Goal: Task Accomplishment & Management: Manage account settings

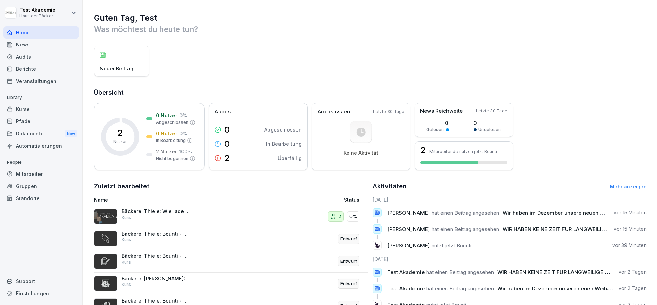
click at [36, 107] on div "Kurse" at bounding box center [41, 109] width 76 height 12
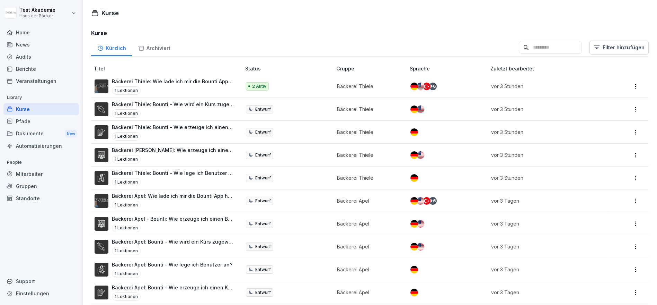
click at [629, 40] on div "Kürzlich Archiviert Filter hinzufügen" at bounding box center [370, 47] width 558 height 18
click at [629, 42] on html "Test Akademie Haus der Bäcker Home News Audits Berichte Veranstaltungen Library…" at bounding box center [328, 152] width 657 height 305
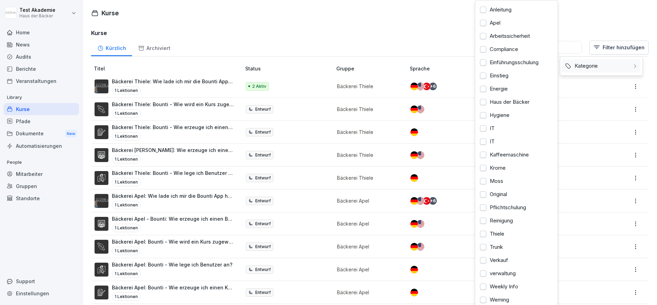
click at [624, 66] on div "Kategorie" at bounding box center [601, 65] width 78 height 13
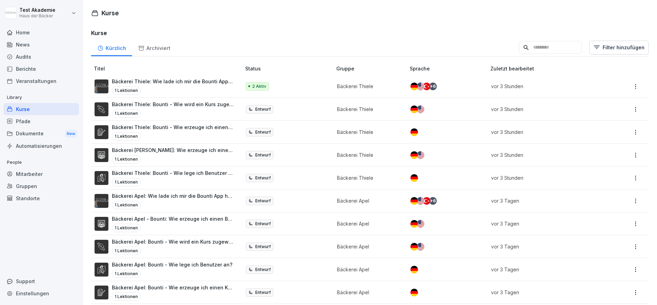
click at [435, 34] on html "Test Akademie Haus der Bäcker Home News Audits Berichte Veranstaltungen Library…" at bounding box center [328, 152] width 657 height 305
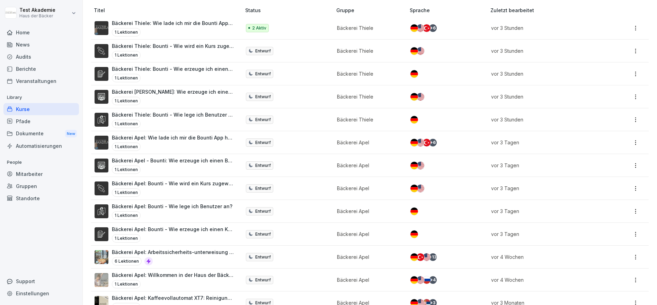
scroll to position [75, 0]
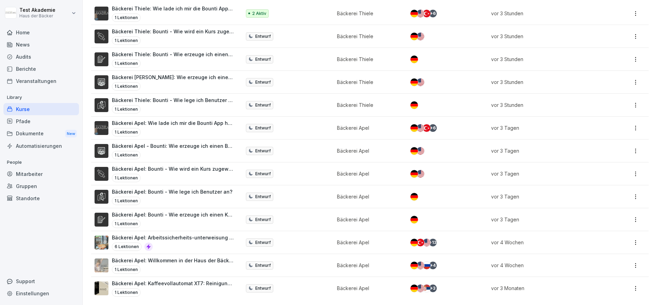
click at [185, 280] on p "Bäckerei Apel: Kaffeevollautomat XT7: Reinigungsanleitung" at bounding box center [173, 282] width 122 height 7
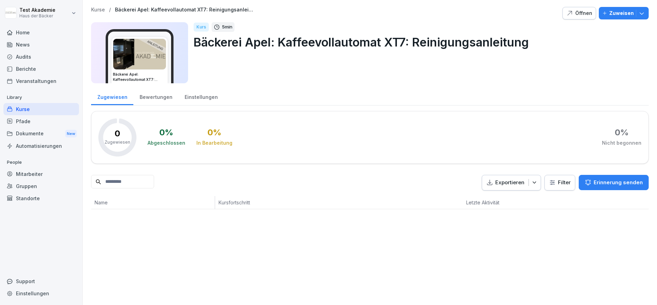
click at [571, 13] on div "Öffnen" at bounding box center [580, 13] width 26 height 8
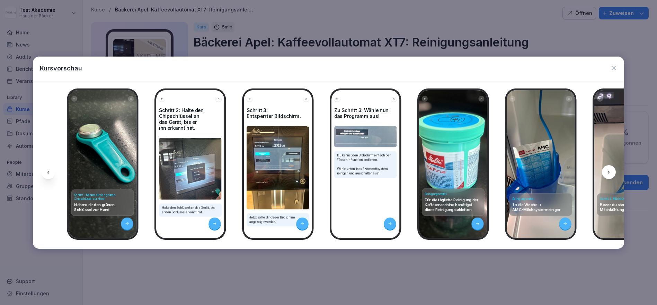
scroll to position [0, 10]
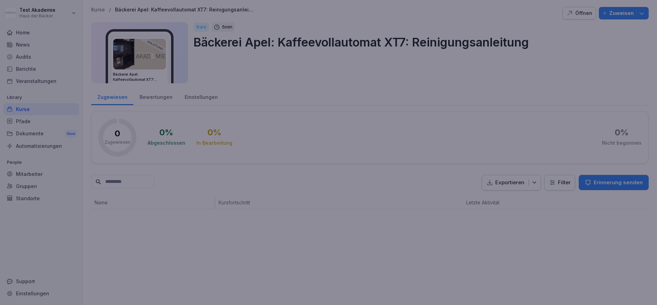
click at [178, 268] on div at bounding box center [328, 152] width 657 height 305
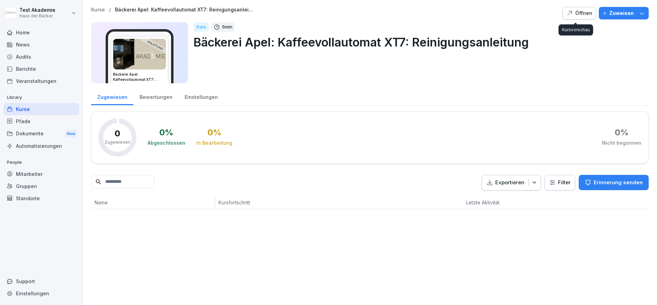
click at [579, 14] on div "Öffnen" at bounding box center [580, 13] width 26 height 8
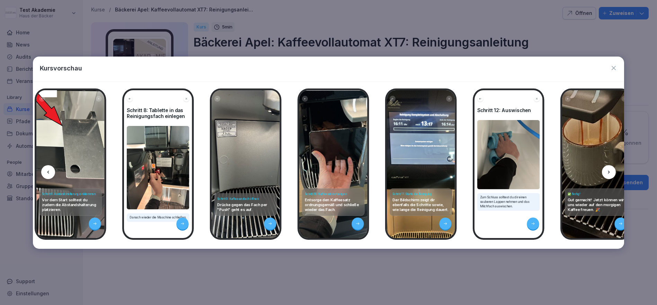
scroll to position [0, 965]
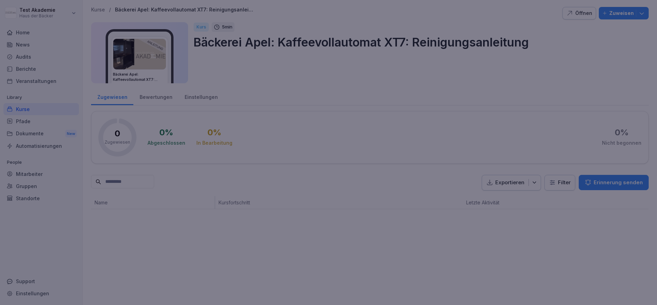
click at [468, 278] on div at bounding box center [328, 152] width 657 height 305
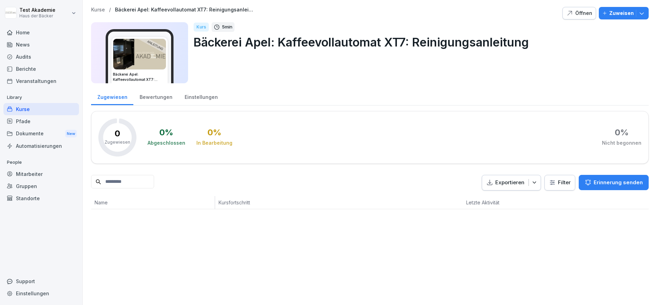
click at [49, 107] on div "Kurse" at bounding box center [41, 109] width 76 height 12
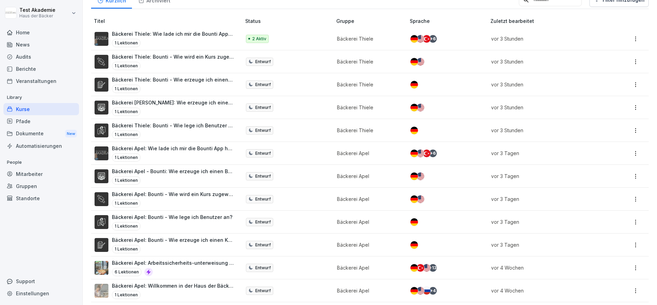
scroll to position [75, 0]
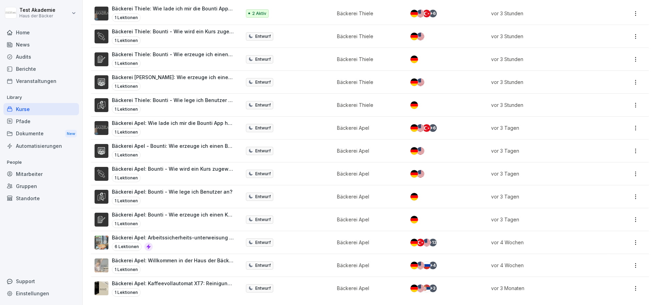
click at [197, 279] on p "Bäckerei Apel: Kaffeevollautomat XT7: Reinigungsanleitung" at bounding box center [173, 282] width 122 height 7
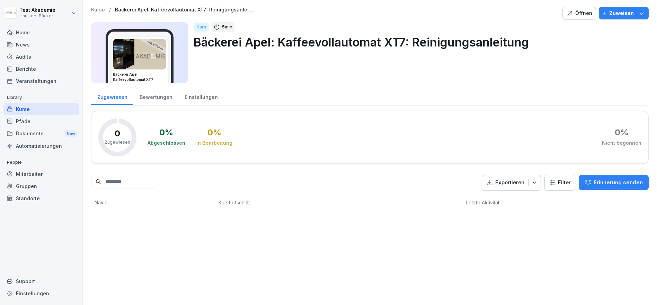
click at [637, 17] on button "Zuweisen" at bounding box center [624, 13] width 50 height 12
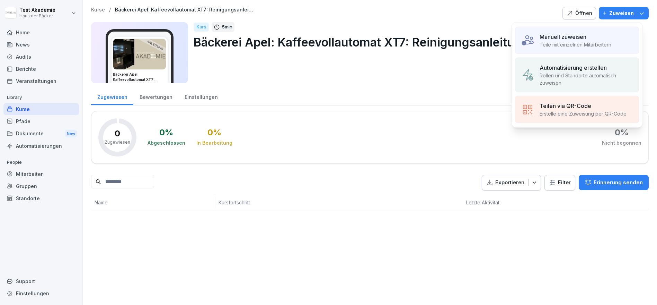
click at [625, 112] on p "Erstelle eine Zuweisung per QR-Code" at bounding box center [583, 113] width 87 height 7
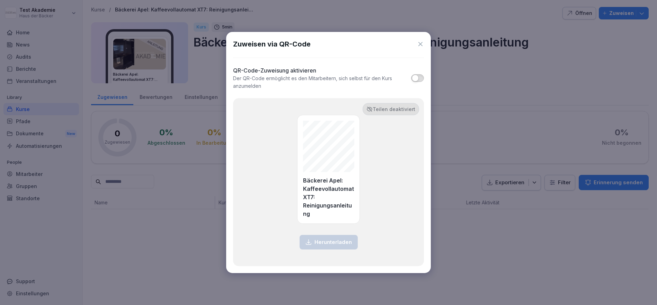
click at [418, 75] on button "button" at bounding box center [417, 78] width 13 height 8
click at [418, 82] on div "QR-Code-Zuweisung aktivieren Der QR-Code ermöglicht es den Mitarbeitern, sich s…" at bounding box center [328, 78] width 191 height 24
drag, startPoint x: 415, startPoint y: 72, endPoint x: 420, endPoint y: 76, distance: 5.5
click at [417, 73] on div "QR-Code-Zuweisung aktivieren Der QR-Code ermöglicht es den Mitarbeitern, sich s…" at bounding box center [328, 78] width 191 height 24
click at [420, 76] on button "button" at bounding box center [417, 78] width 13 height 8
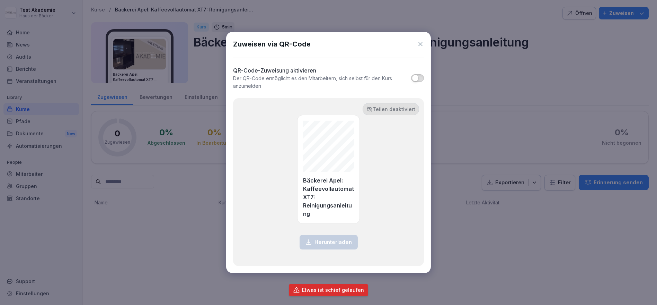
click at [418, 80] on span "button" at bounding box center [415, 78] width 7 height 7
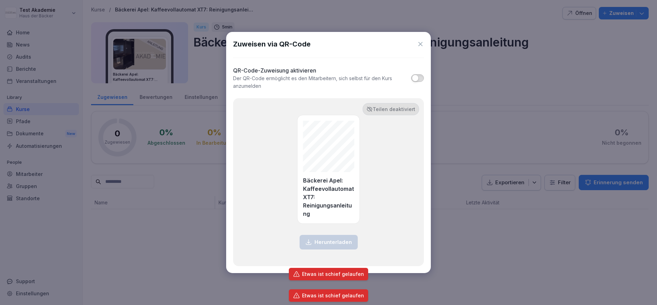
click at [418, 80] on span "button" at bounding box center [415, 78] width 7 height 7
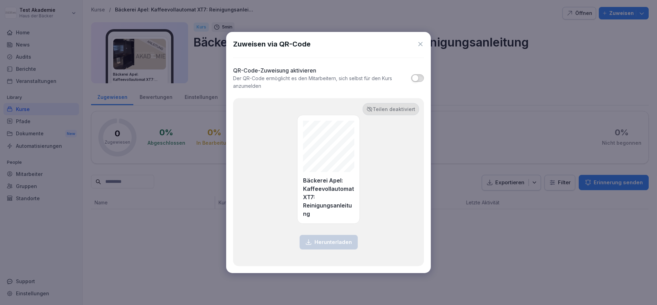
click at [417, 75] on span "button" at bounding box center [415, 78] width 7 height 7
click at [403, 111] on p "Teilen deaktiviert" at bounding box center [394, 108] width 43 height 7
click at [414, 77] on span "button" at bounding box center [415, 78] width 7 height 7
click at [418, 49] on div "Zuweisen via QR-Code" at bounding box center [328, 44] width 191 height 10
click at [420, 46] on icon at bounding box center [420, 44] width 7 height 7
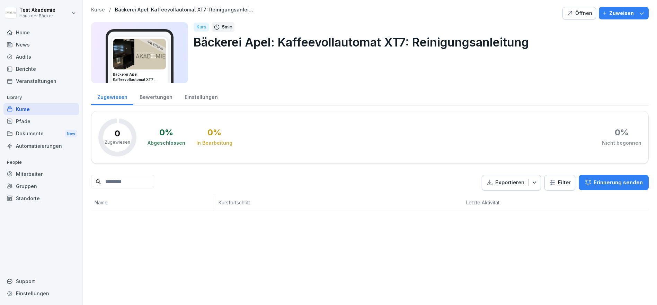
click at [53, 32] on div "Home" at bounding box center [41, 32] width 76 height 12
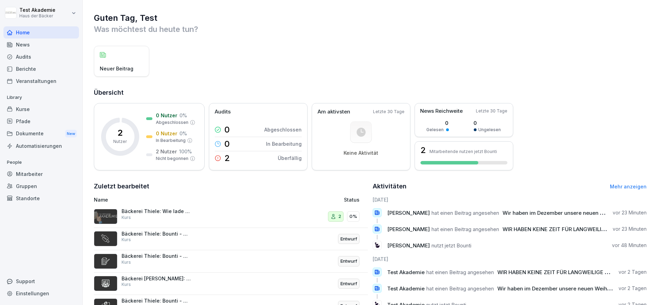
click at [384, 69] on div "Neuer Beitrag" at bounding box center [370, 61] width 553 height 31
click at [23, 193] on div "Standorte" at bounding box center [41, 198] width 76 height 12
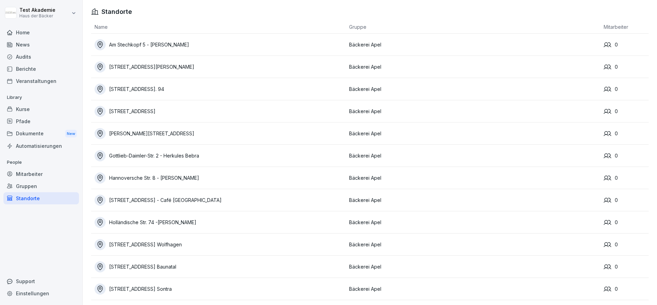
click at [24, 182] on div "Gruppen" at bounding box center [41, 186] width 76 height 12
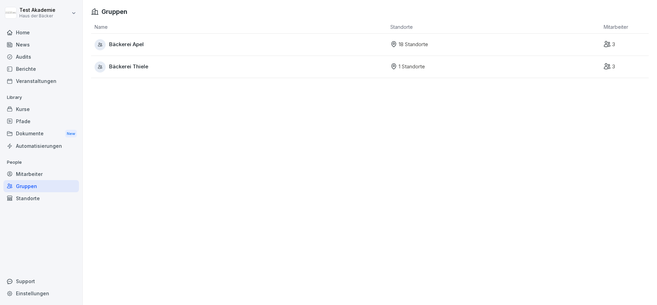
click at [24, 174] on div "Mitarbeiter" at bounding box center [41, 174] width 76 height 12
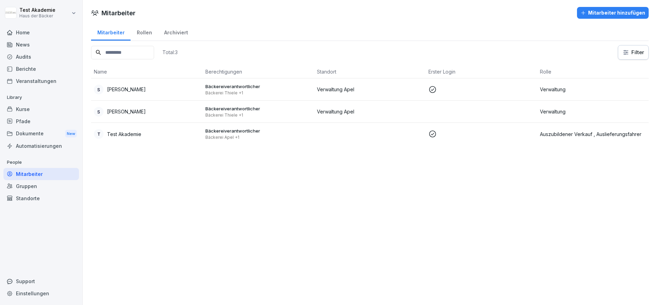
click at [24, 152] on div "Home News Audits Berichte Veranstaltungen Library Kurse Pfade Dokumente New Aut…" at bounding box center [41, 161] width 76 height 279
click at [24, 143] on div "Automatisierungen" at bounding box center [41, 146] width 76 height 12
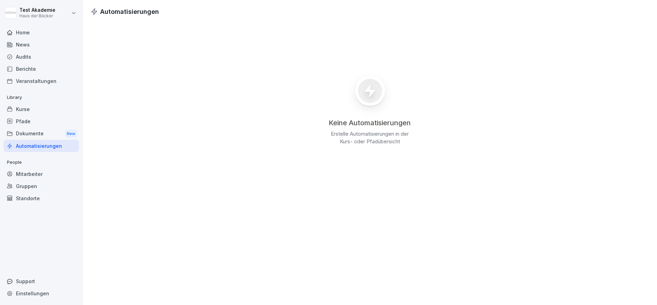
click at [24, 125] on div "Pfade" at bounding box center [41, 121] width 76 height 12
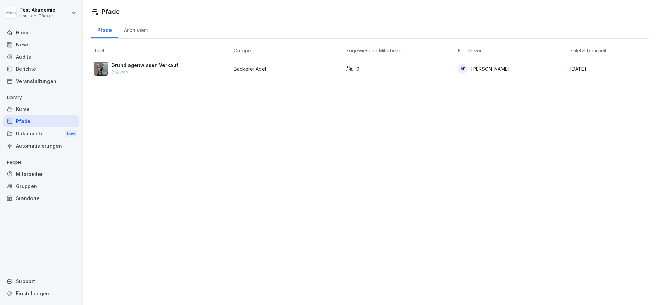
click at [25, 129] on div "Dokumente New" at bounding box center [41, 133] width 76 height 13
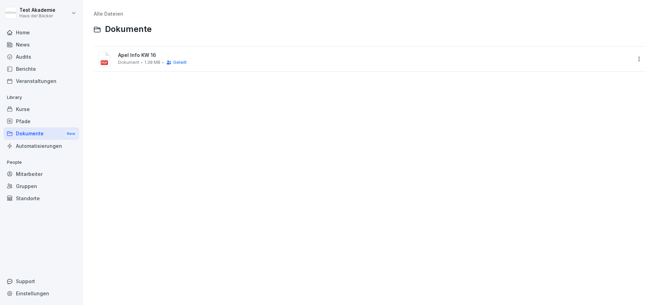
click at [22, 112] on div "Kurse" at bounding box center [41, 109] width 76 height 12
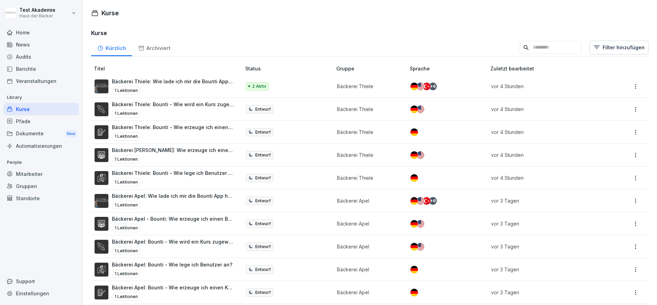
click at [23, 86] on div "Veranstaltungen" at bounding box center [41, 81] width 76 height 12
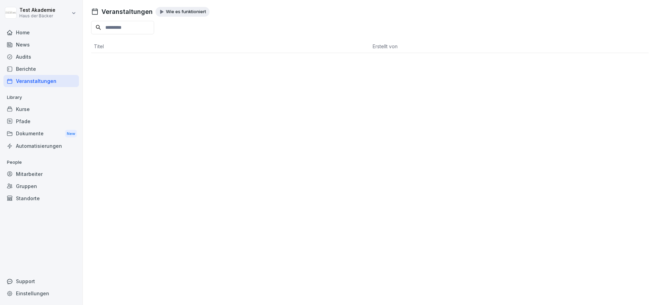
click at [23, 68] on div "Berichte" at bounding box center [41, 69] width 76 height 12
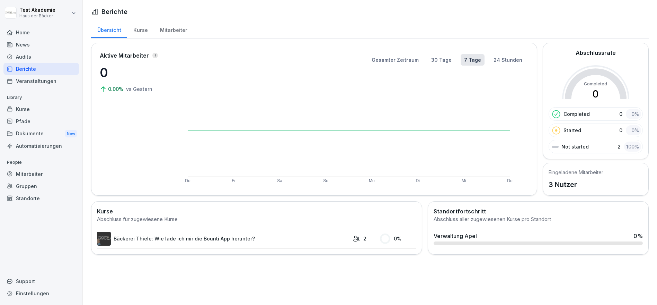
click at [22, 57] on div "Audits" at bounding box center [41, 57] width 76 height 12
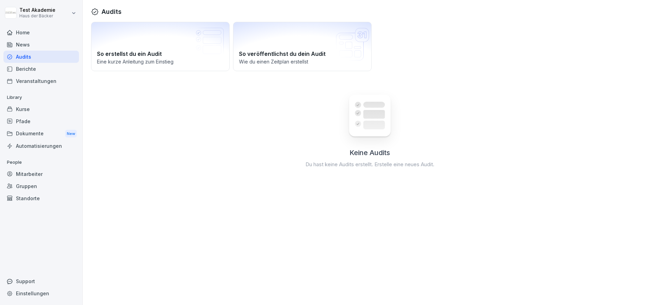
click at [21, 46] on div "News" at bounding box center [41, 44] width 76 height 12
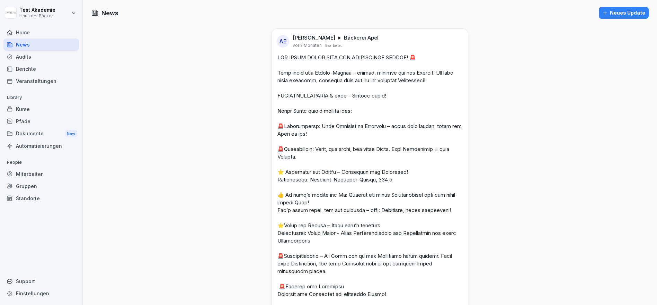
click at [21, 30] on div "Home" at bounding box center [41, 32] width 76 height 12
